Goal: Information Seeking & Learning: Learn about a topic

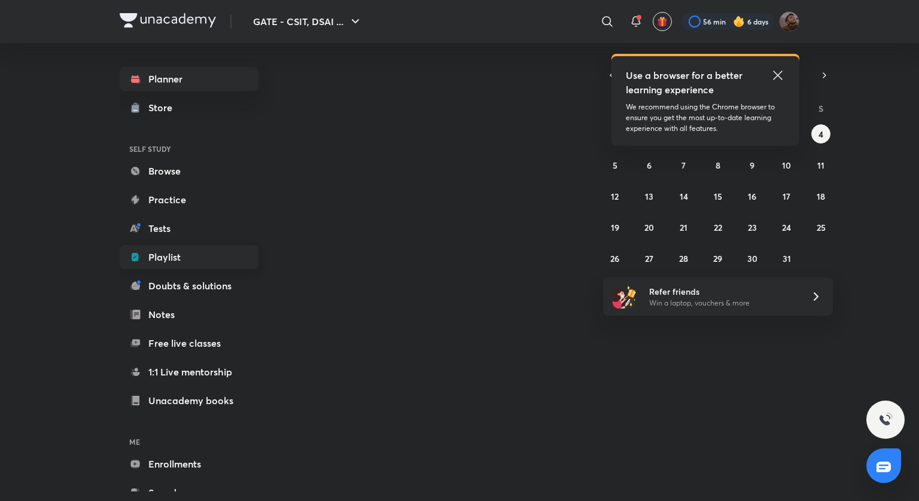
click at [175, 255] on link "Playlist" at bounding box center [189, 257] width 139 height 24
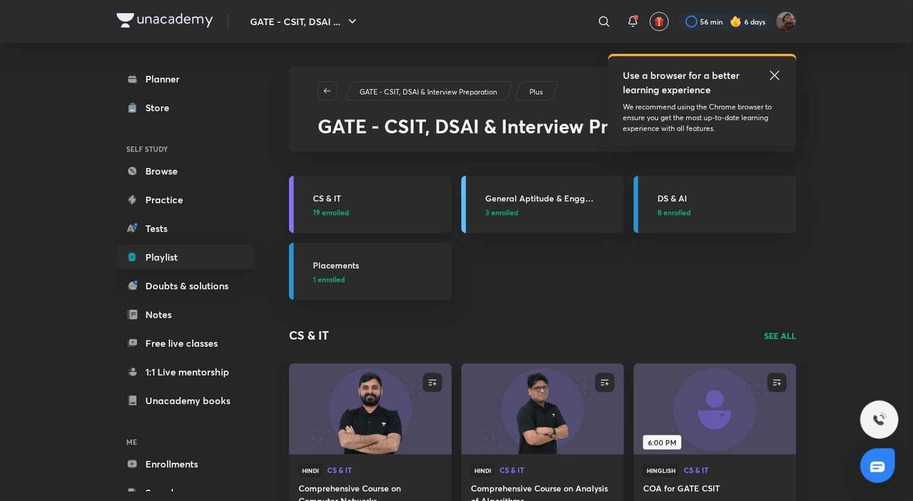
click at [378, 190] on link "CS & IT 19 enrolled" at bounding box center [370, 204] width 163 height 57
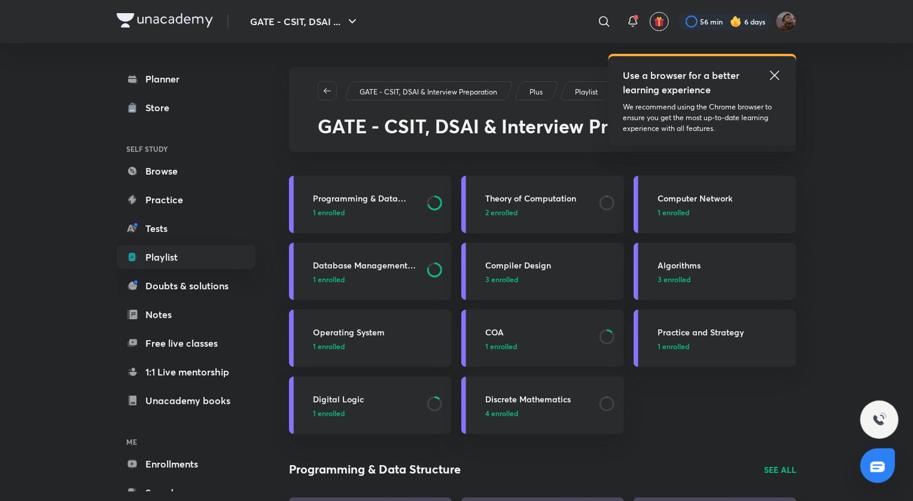
click at [541, 351] on link "COA 1 enrolled" at bounding box center [542, 338] width 163 height 57
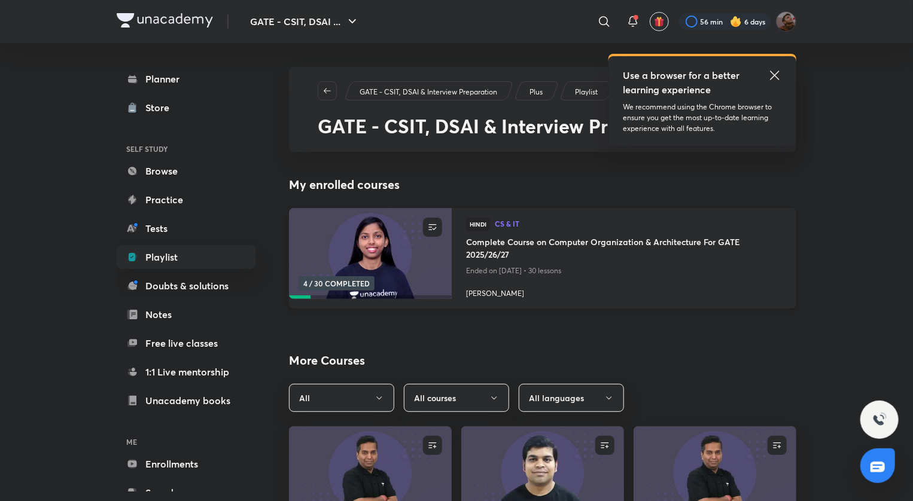
click at [489, 246] on h4 "Complete Course on Computer Organization & Architecture For GATE 2025/26/27" at bounding box center [624, 250] width 316 height 28
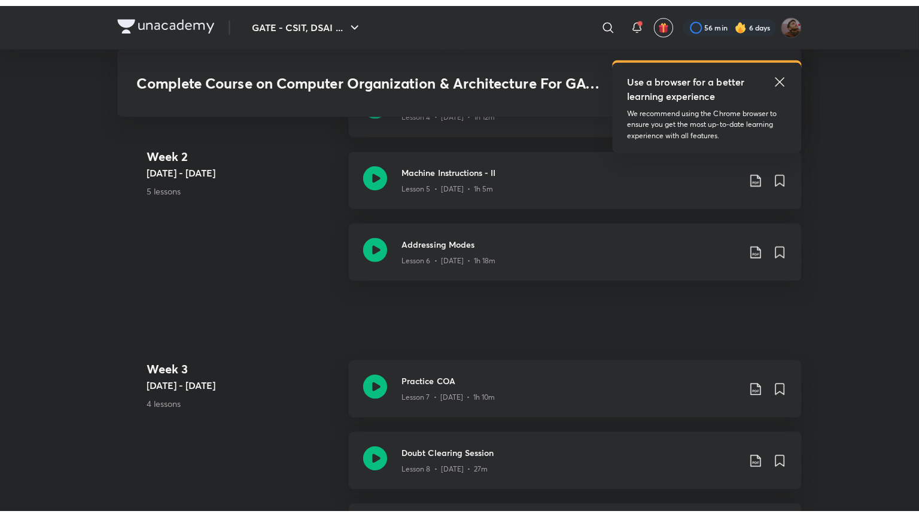
scroll to position [1062, 0]
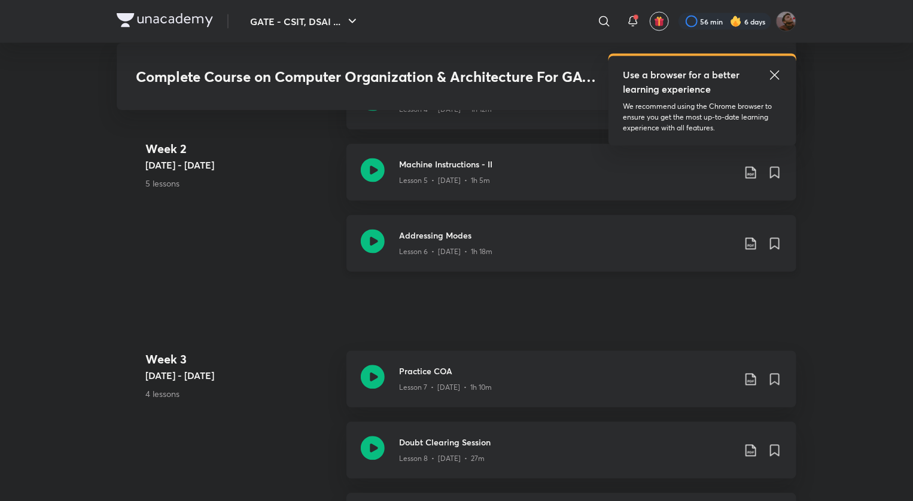
click at [457, 242] on div "Lesson 6 • [DATE] • 1h 18m" at bounding box center [566, 250] width 335 height 16
